Goal: Transaction & Acquisition: Purchase product/service

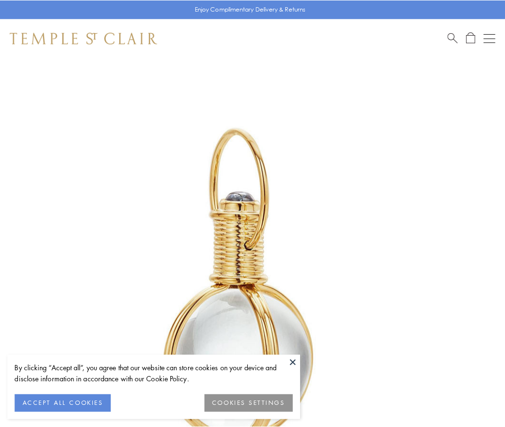
scroll to position [251, 0]
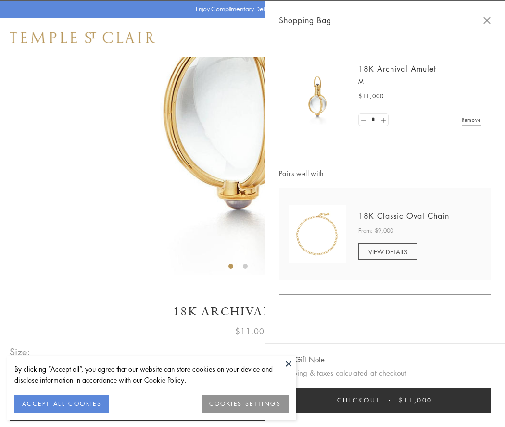
click at [385, 400] on button "Checkout $11,000" at bounding box center [384, 399] width 211 height 25
